Goal: Information Seeking & Learning: Learn about a topic

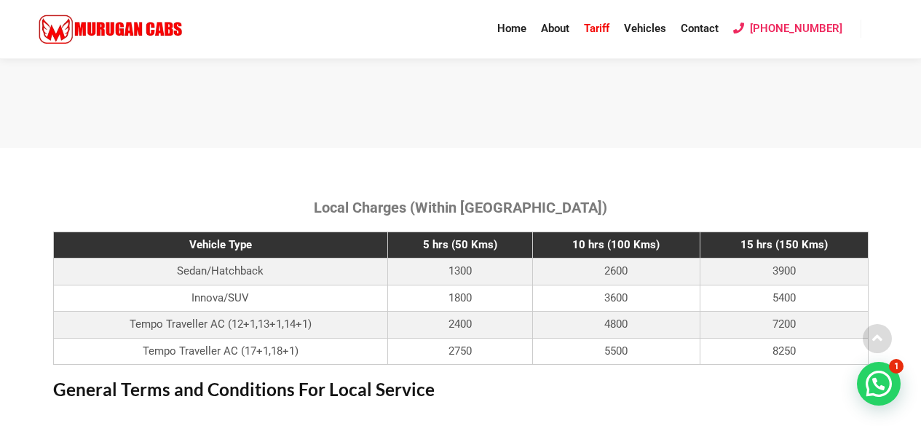
scroll to position [510, 0]
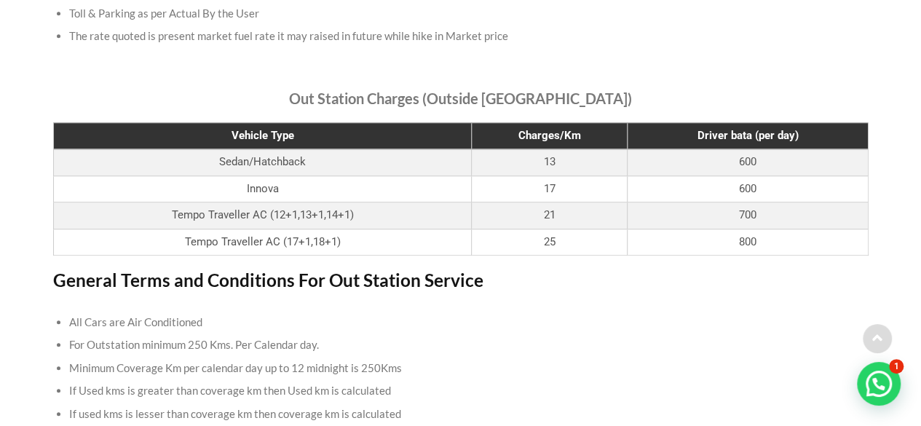
click at [269, 216] on td "Tempo Traveller AC (12+1,13+1,14+1)" at bounding box center [262, 215] width 419 height 27
drag, startPoint x: 269, startPoint y: 216, endPoint x: 352, endPoint y: 215, distance: 83.0
click at [352, 215] on td "Tempo Traveller AC (12+1,13+1,14+1)" at bounding box center [262, 215] width 419 height 27
click at [367, 214] on td "Tempo Traveller AC (12+1,13+1,14+1)" at bounding box center [262, 215] width 419 height 27
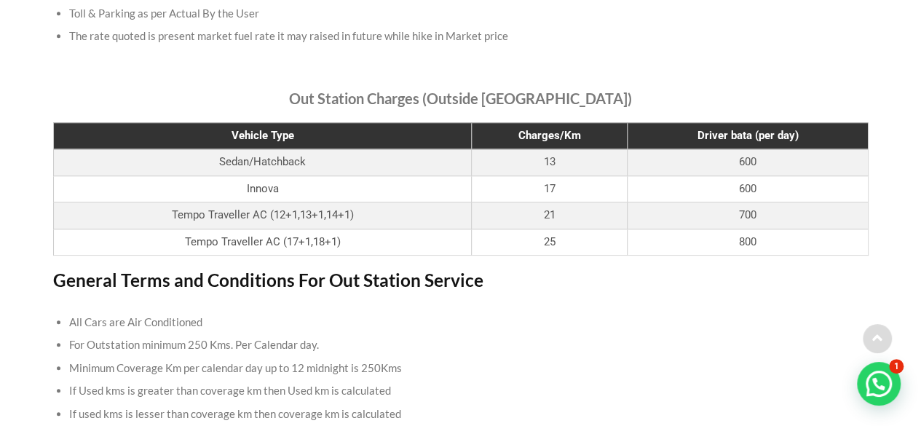
click at [371, 214] on td "Tempo Traveller AC (12+1,13+1,14+1)" at bounding box center [262, 215] width 419 height 27
drag, startPoint x: 371, startPoint y: 214, endPoint x: 585, endPoint y: 210, distance: 214.1
click at [585, 210] on tr "Tempo Traveller AC (12+1,13+1,14+1) 21 700" at bounding box center [460, 215] width 815 height 27
click at [588, 210] on td "21" at bounding box center [550, 215] width 156 height 27
click at [689, 211] on td "700" at bounding box center [748, 215] width 240 height 27
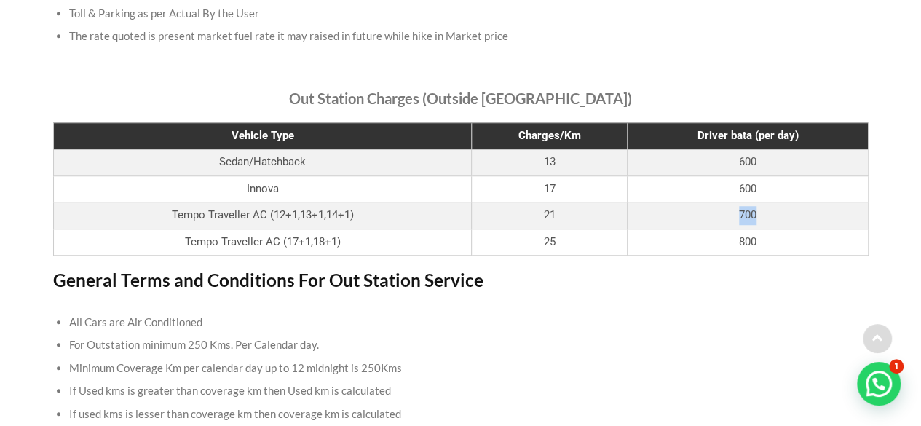
drag, startPoint x: 689, startPoint y: 211, endPoint x: 810, endPoint y: 212, distance: 120.9
click at [810, 212] on td "700" at bounding box center [748, 215] width 240 height 27
click at [476, 327] on li "All Cars are Air Conditioned" at bounding box center [460, 322] width 783 height 23
drag, startPoint x: 145, startPoint y: 344, endPoint x: 200, endPoint y: 344, distance: 55.3
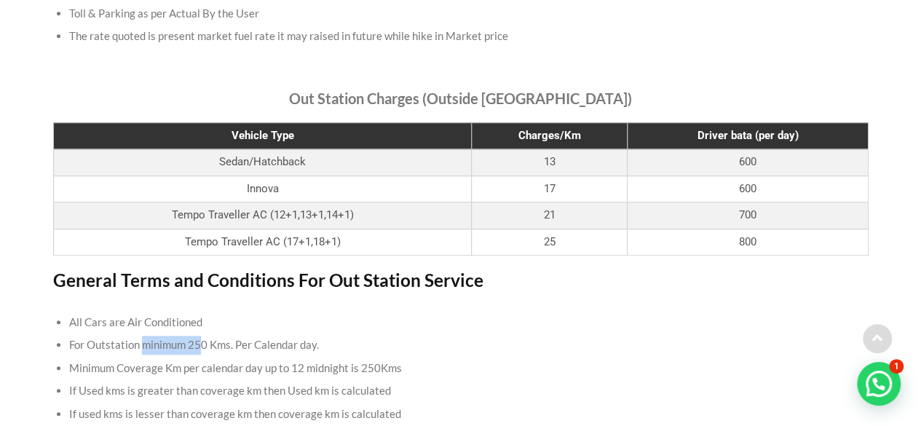
click at [200, 344] on li "For Outstation minimum 250 Kms. Per Calendar day." at bounding box center [460, 345] width 783 height 23
click at [237, 344] on li "For Outstation minimum 250 Kms. Per Calendar day." at bounding box center [460, 345] width 783 height 23
drag, startPoint x: 256, startPoint y: 344, endPoint x: 324, endPoint y: 346, distance: 68.5
click at [324, 346] on li "For Outstation minimum 250 Kms. Per Calendar day." at bounding box center [460, 345] width 783 height 23
click at [74, 365] on li "Minimum Coverage Km per calendar day up to 12 midnight is 250Kms" at bounding box center [460, 368] width 783 height 23
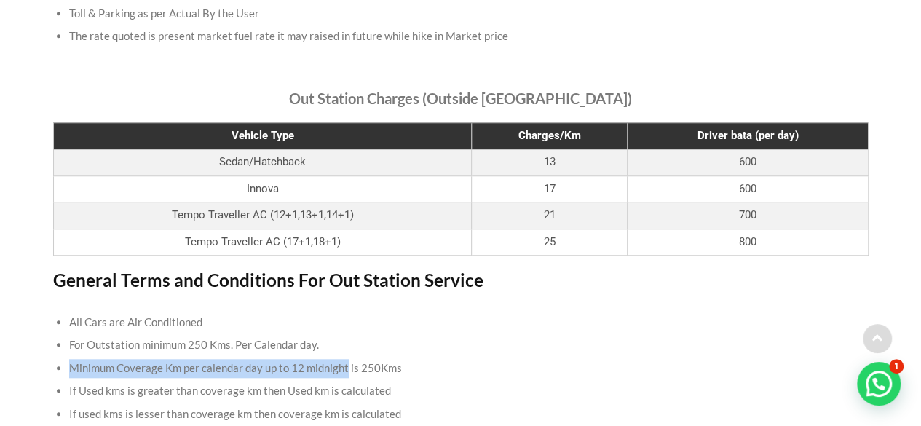
drag, startPoint x: 74, startPoint y: 365, endPoint x: 335, endPoint y: 370, distance: 260.7
click at [335, 370] on li "Minimum Coverage Km per calendar day up to 12 midnight is 250Kms" at bounding box center [460, 368] width 783 height 23
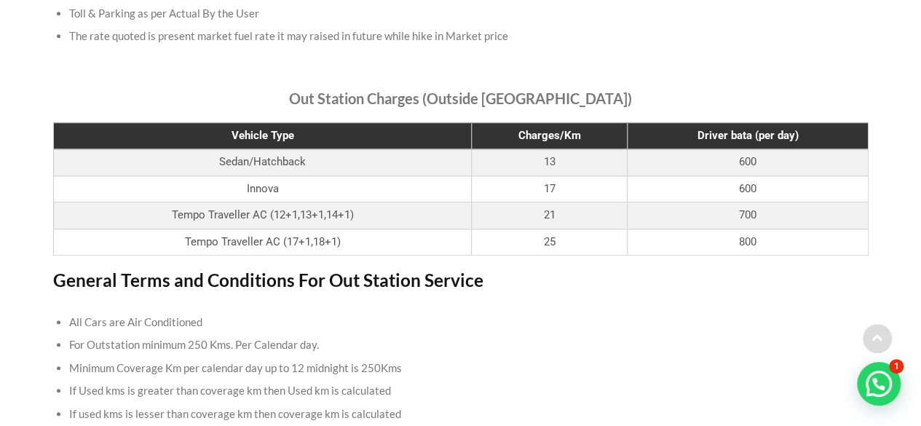
click at [146, 385] on li "If Used kms is greater than coverage km then Used km is calculated" at bounding box center [460, 390] width 783 height 23
click at [82, 389] on li "If Used kms is greater than coverage km then Used km is calculated" at bounding box center [460, 390] width 783 height 23
drag, startPoint x: 129, startPoint y: 387, endPoint x: 283, endPoint y: 389, distance: 153.7
click at [283, 389] on li "If Used kms is greater than coverage km then Used km is calculated" at bounding box center [460, 390] width 783 height 23
drag, startPoint x: 309, startPoint y: 391, endPoint x: 334, endPoint y: 390, distance: 24.1
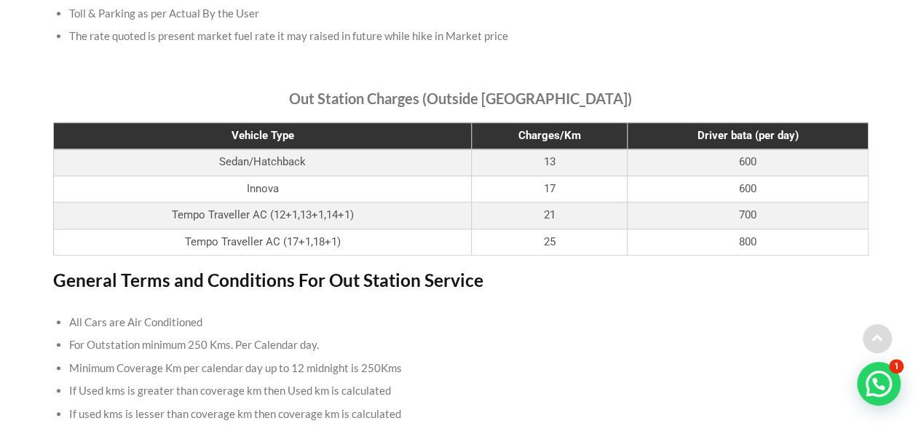
click at [315, 391] on li "If Used kms is greater than coverage km then Used km is calculated" at bounding box center [460, 390] width 783 height 23
click at [334, 390] on li "If Used kms is greater than coverage km then Used km is calculated" at bounding box center [460, 390] width 783 height 23
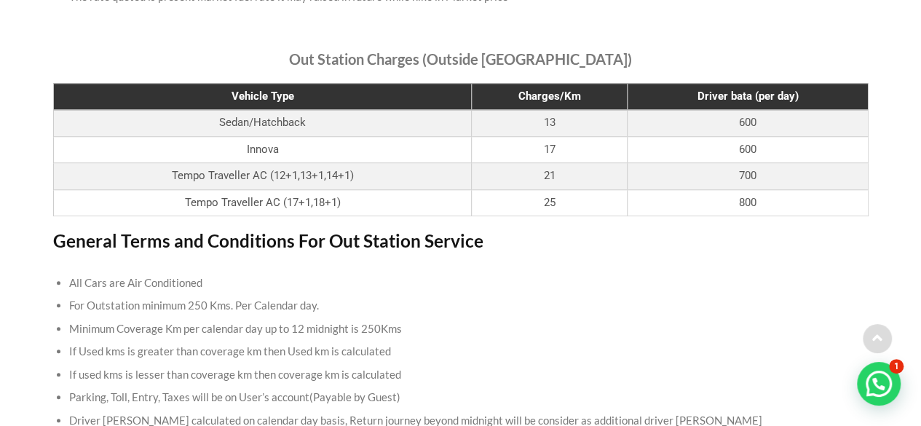
scroll to position [583, 0]
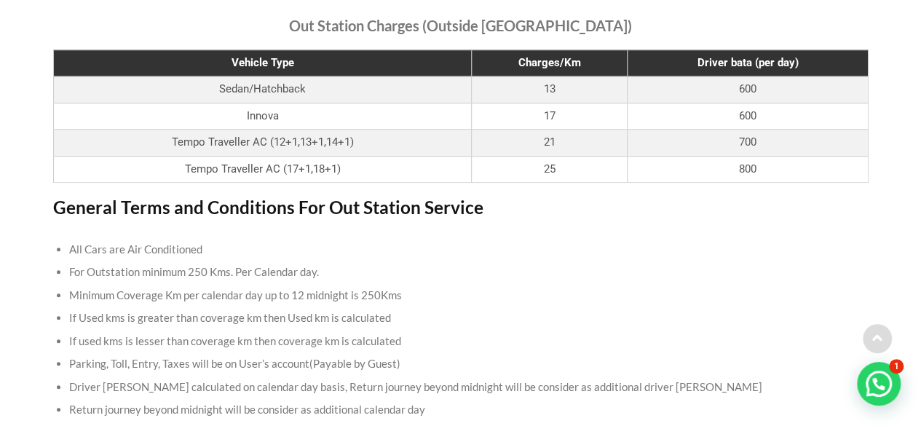
click at [74, 342] on li "If used kms is lesser than coverage km then coverage km is calculated" at bounding box center [460, 341] width 783 height 23
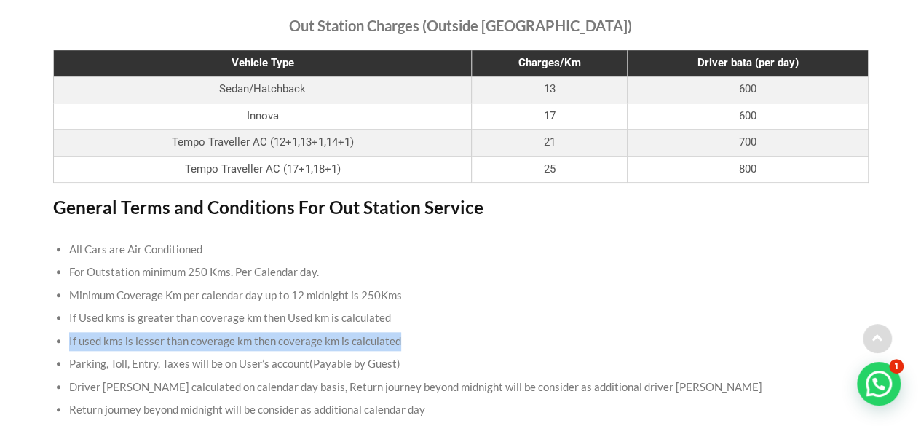
drag, startPoint x: 74, startPoint y: 342, endPoint x: 387, endPoint y: 336, distance: 313.2
click at [387, 336] on li "If used kms is lesser than coverage km then coverage km is calculated" at bounding box center [460, 341] width 783 height 23
click at [443, 334] on li "If used kms is lesser than coverage km then coverage km is calculated" at bounding box center [460, 341] width 783 height 23
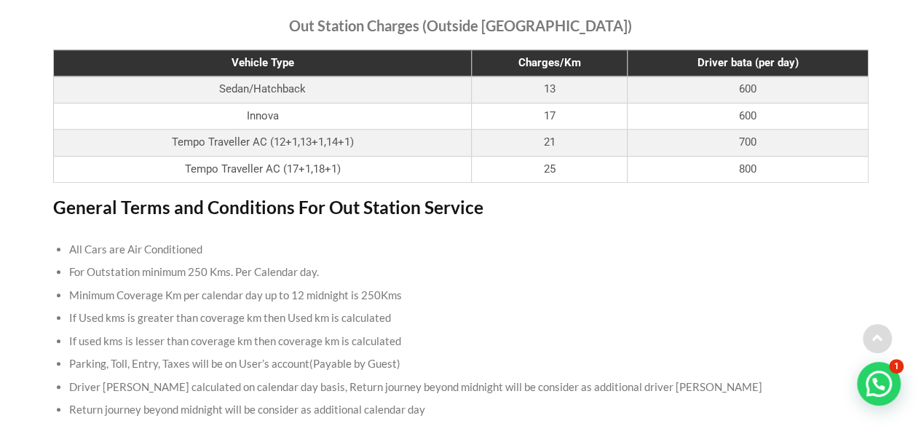
click at [443, 334] on li "If used kms is lesser than coverage km then coverage km is calculated" at bounding box center [460, 341] width 783 height 23
drag, startPoint x: 204, startPoint y: 339, endPoint x: 180, endPoint y: 346, distance: 25.1
click at [204, 339] on li "If used kms is lesser than coverage km then coverage km is calculated" at bounding box center [460, 341] width 783 height 23
drag, startPoint x: 175, startPoint y: 347, endPoint x: 379, endPoint y: 343, distance: 203.9
click at [351, 343] on li "If used kms is lesser than coverage km then coverage km is calculated" at bounding box center [460, 341] width 783 height 23
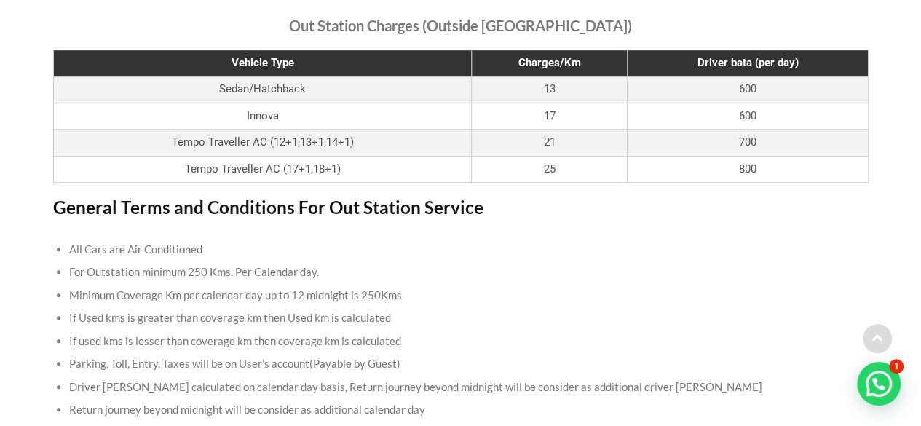
click at [404, 344] on li "If used kms is lesser than coverage km then coverage km is calculated" at bounding box center [460, 341] width 783 height 23
